Goal: Task Accomplishment & Management: Manage account settings

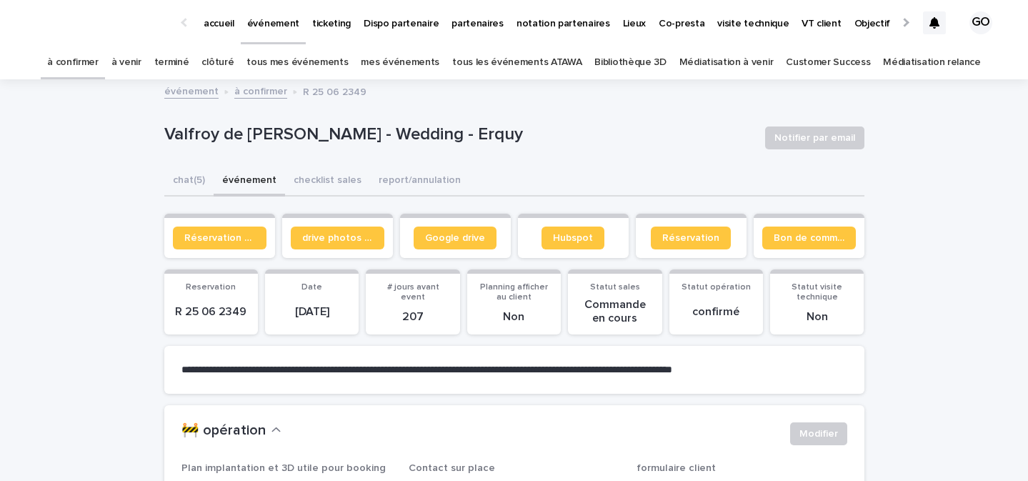
click at [99, 61] on link "à confirmer" at bounding box center [72, 63] width 51 height 34
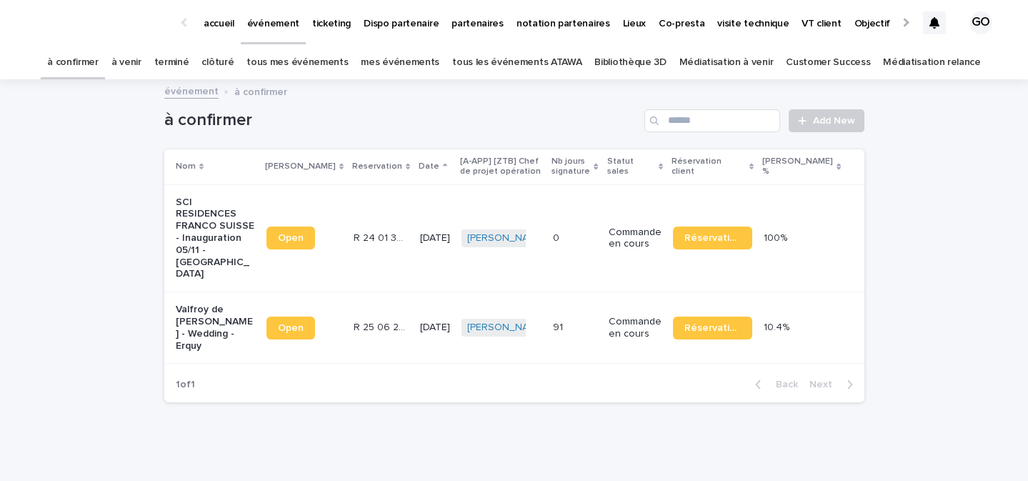
click at [452, 21] on p "partenaires" at bounding box center [478, 15] width 52 height 30
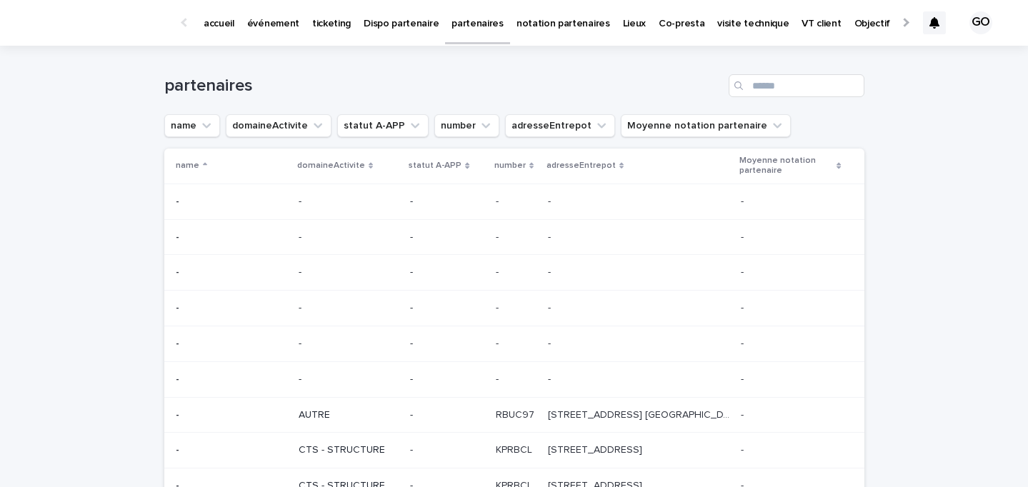
click at [220, 20] on p "accueil" at bounding box center [219, 15] width 31 height 30
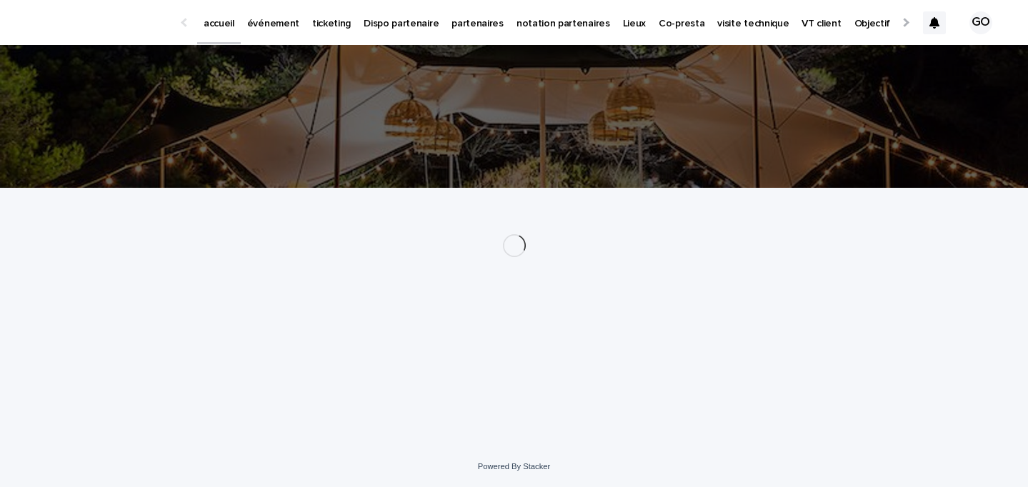
click at [254, 26] on p "événement" at bounding box center [273, 15] width 52 height 30
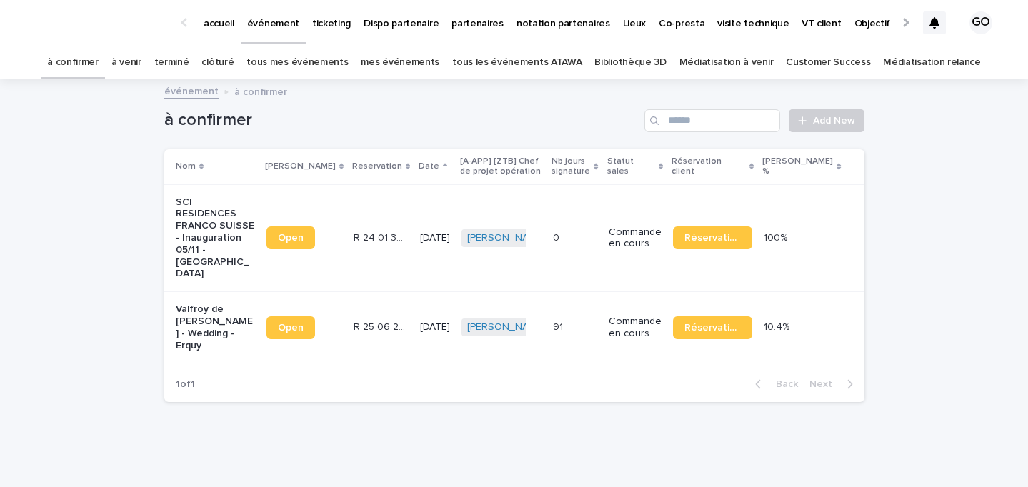
click at [209, 221] on p "SCI RESIDENCES FRANCO SUISSE - Inauguration 05/11 - [GEOGRAPHIC_DATA]" at bounding box center [215, 238] width 79 height 84
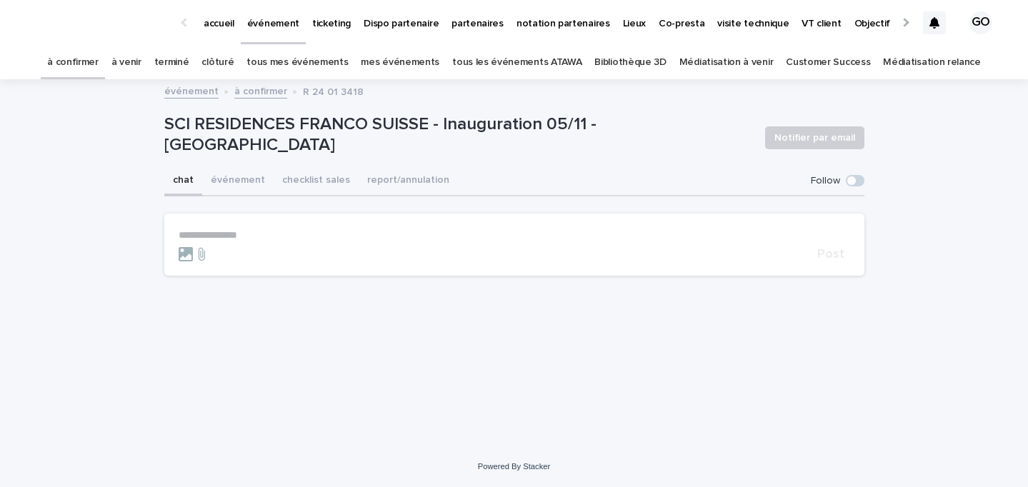
click at [856, 180] on span at bounding box center [855, 180] width 19 height 11
click at [249, 179] on button "événement" at bounding box center [237, 181] width 71 height 30
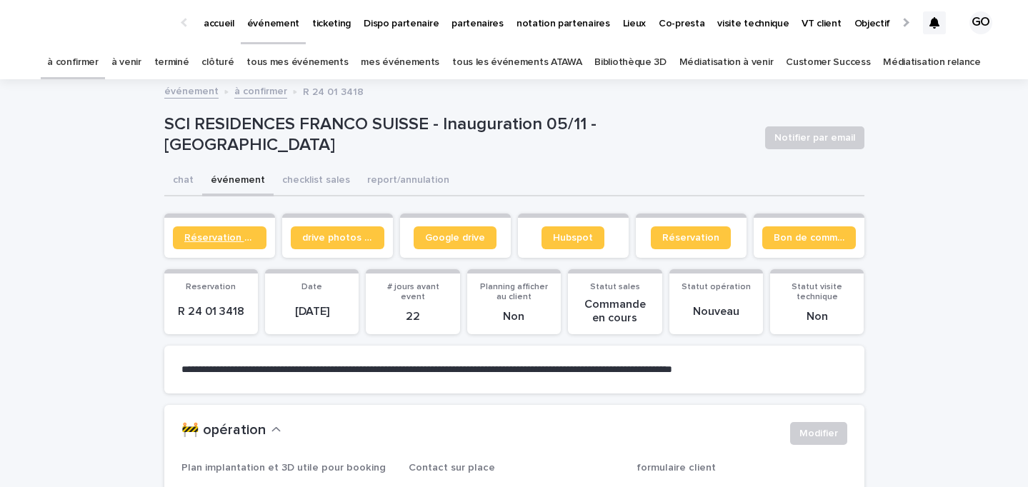
click at [229, 235] on span "Réservation client" at bounding box center [219, 238] width 71 height 10
